Goal: Find specific page/section: Find specific page/section

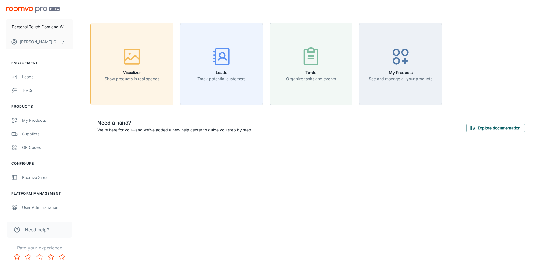
click at [129, 61] on icon "button" at bounding box center [131, 56] width 21 height 21
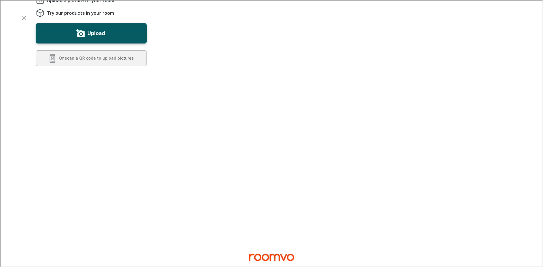
scroll to position [141, 0]
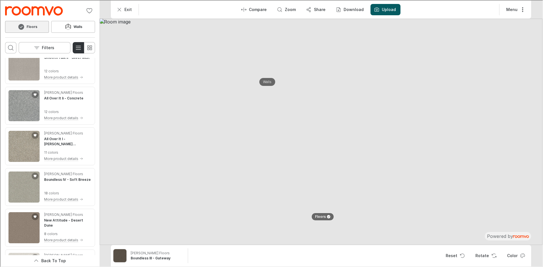
scroll to position [113, 0]
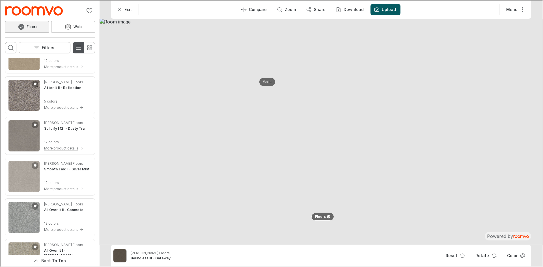
click at [77, 47] on icon "Switch to detail view" at bounding box center [77, 47] width 7 height 7
click at [9, 46] on icon "Open search box" at bounding box center [10, 47] width 7 height 7
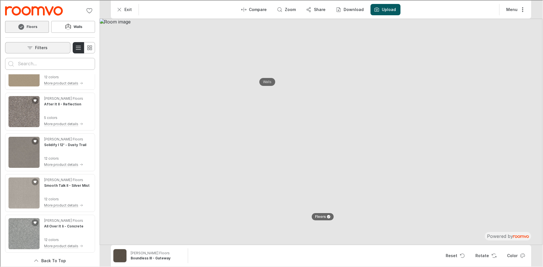
scroll to position [0, 0]
click at [18, 61] on input "Enter products to search for" at bounding box center [49, 63] width 64 height 9
click at [5, 58] on button "Search for products" at bounding box center [10, 63] width 11 height 11
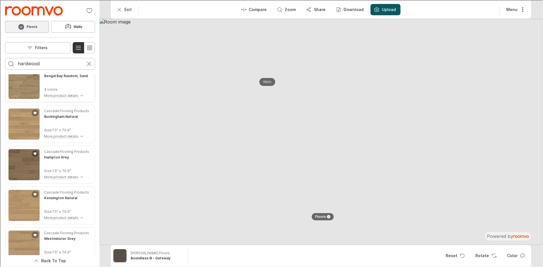
scroll to position [1470, 0]
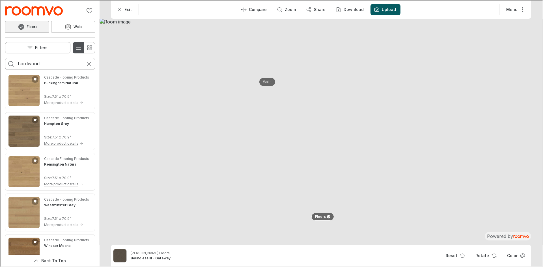
click at [75, 48] on icon "Switch to detail view" at bounding box center [77, 47] width 7 height 7
click at [18, 62] on input "hardwood" at bounding box center [49, 63] width 64 height 9
type input "richmond hardwood"
click at [5, 58] on button "Search for products" at bounding box center [10, 63] width 11 height 11
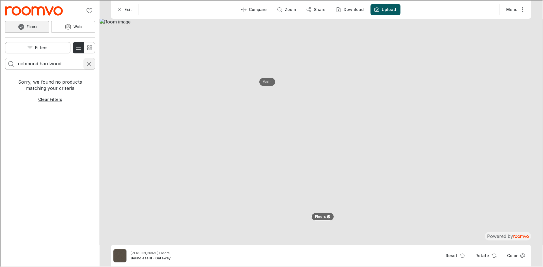
click at [89, 62] on icon "Cancel search" at bounding box center [88, 63] width 7 height 7
